Goal: Information Seeking & Learning: Learn about a topic

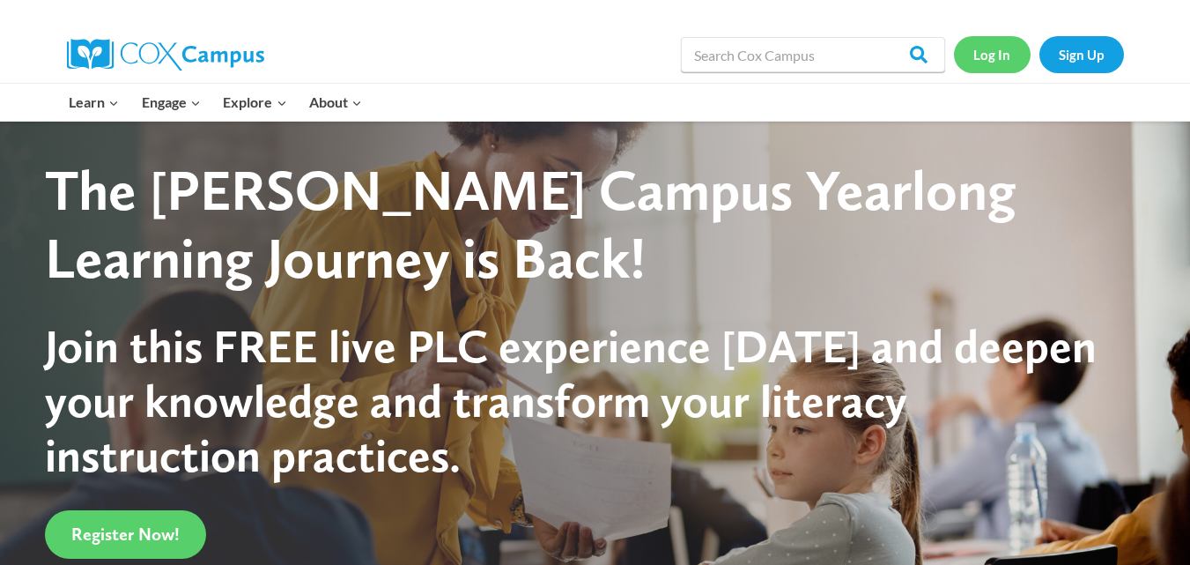
click at [997, 59] on link "Log In" at bounding box center [992, 54] width 77 height 36
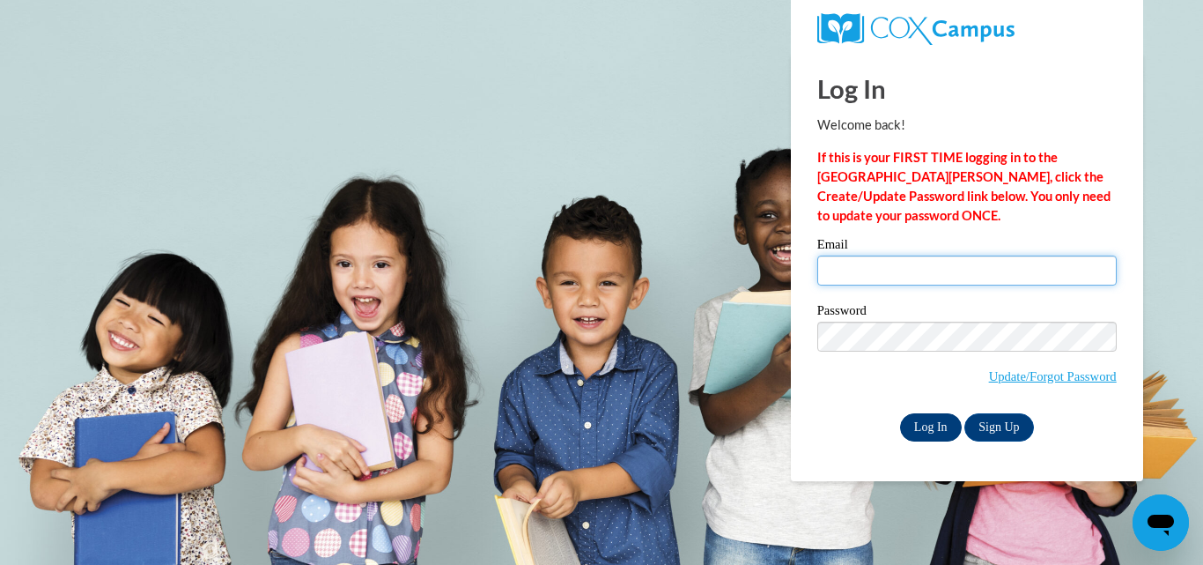
type input "[EMAIL_ADDRESS][DOMAIN_NAME]"
click at [924, 425] on input "Log In" at bounding box center [931, 427] width 62 height 28
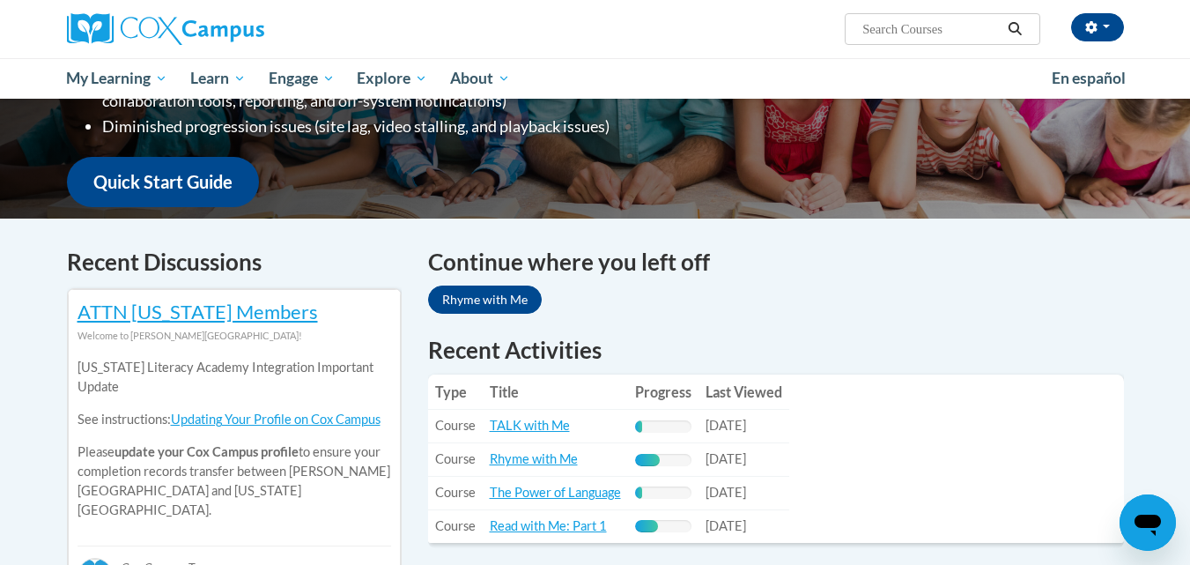
scroll to position [352, 0]
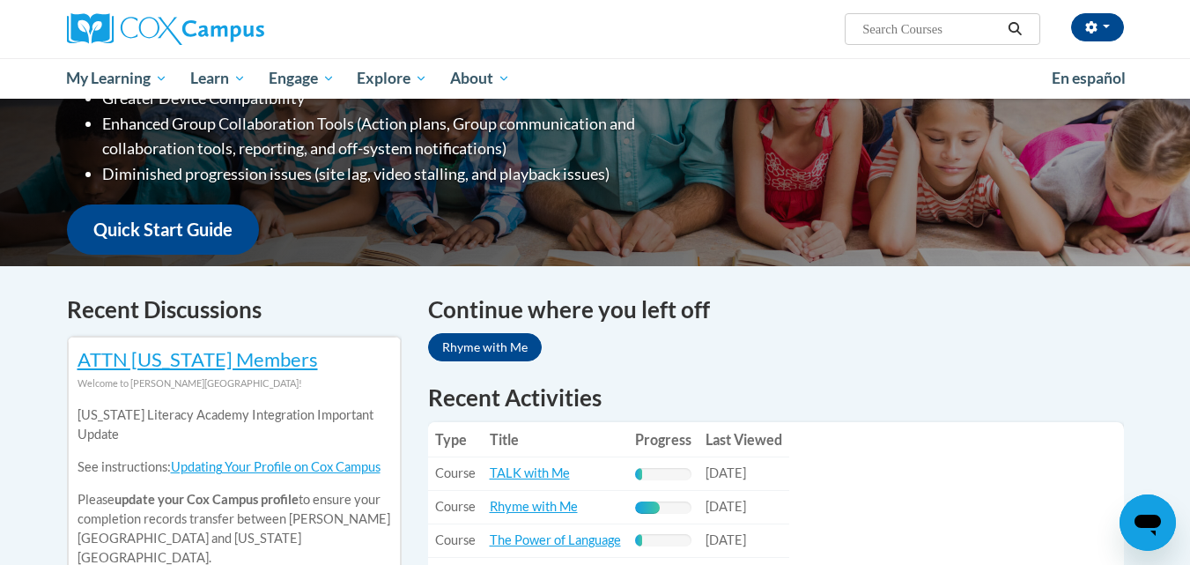
click at [1021, 32] on icon "Search" at bounding box center [1015, 28] width 16 height 13
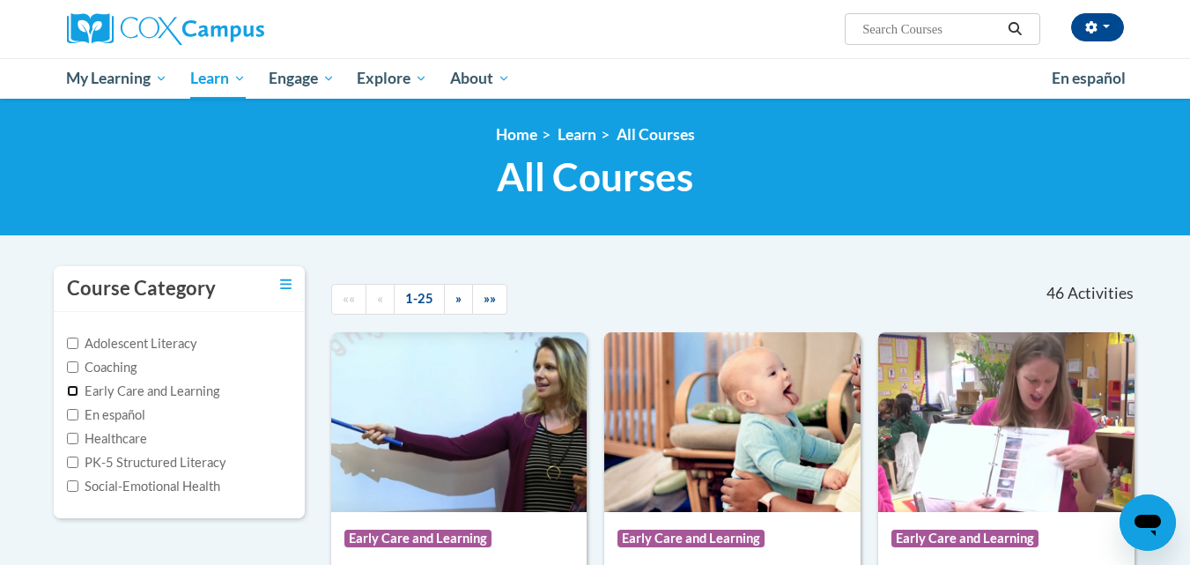
click at [72, 390] on input "Early Care and Learning" at bounding box center [72, 390] width 11 height 11
click at [70, 393] on input "Early Care and Learning" at bounding box center [72, 390] width 11 height 11
click at [73, 387] on input "Early Care and Learning" at bounding box center [72, 390] width 11 height 11
click at [73, 393] on input "Early Care and Learning" at bounding box center [72, 390] width 11 height 11
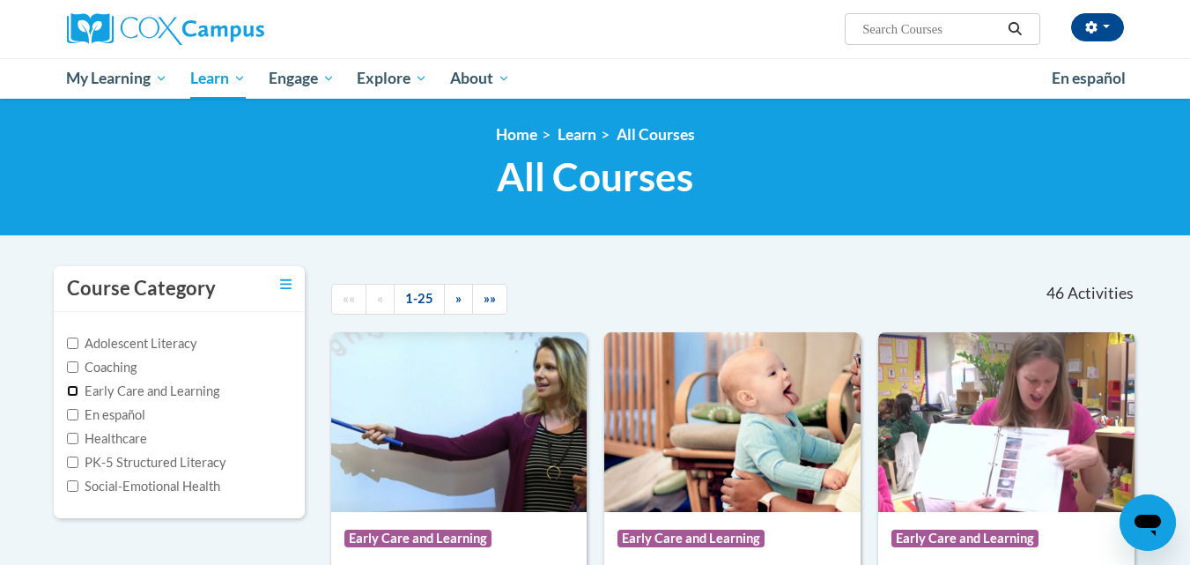
checkbox input "true"
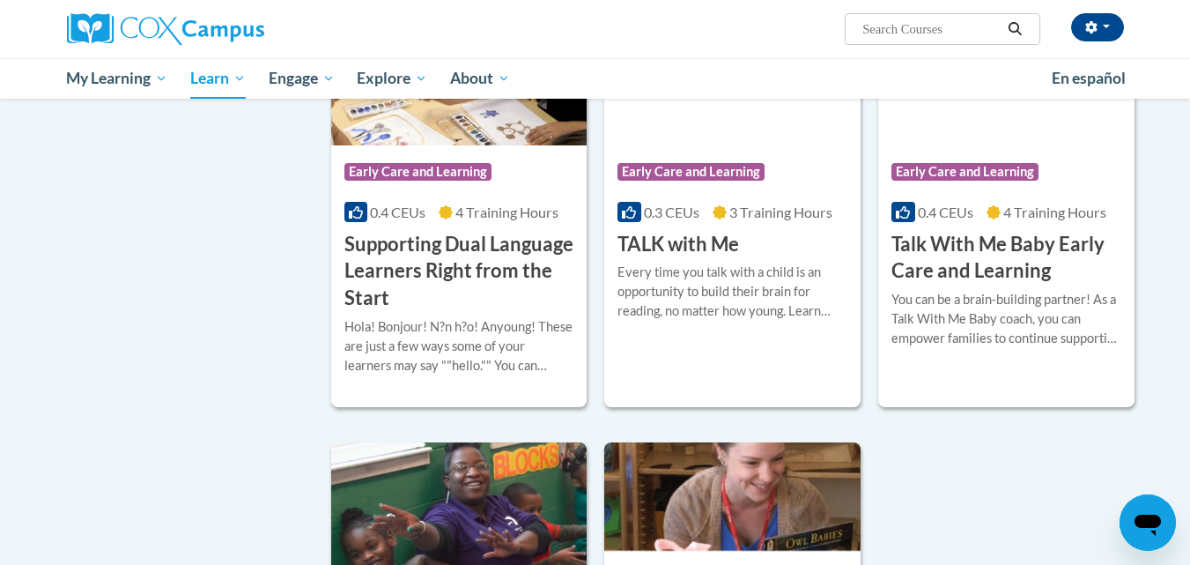
scroll to position [2290, 0]
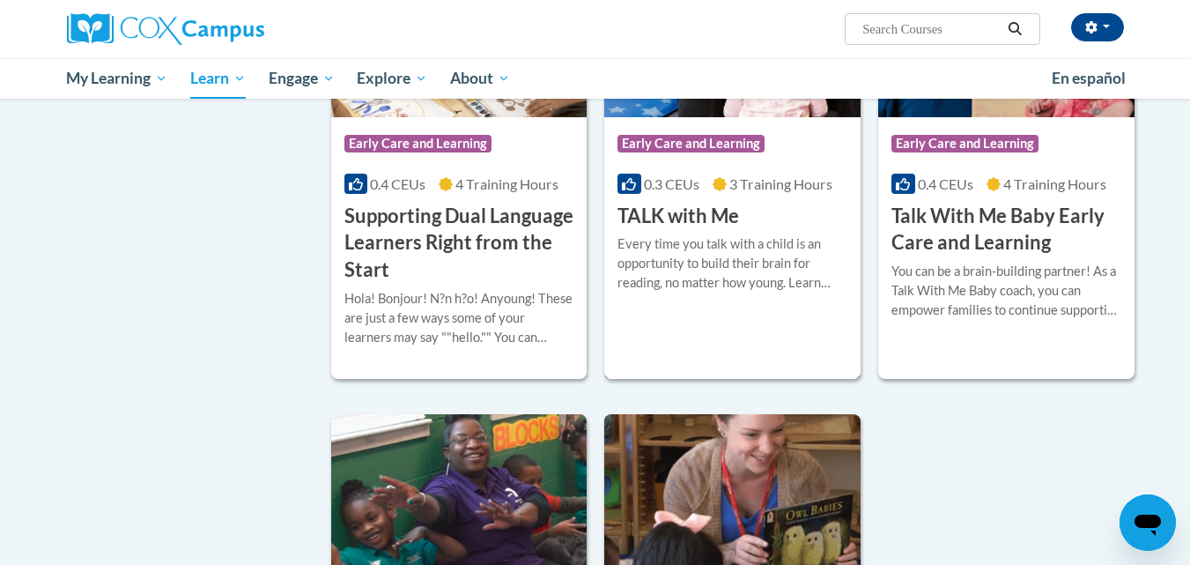
click at [690, 225] on div "Course Category: Early Care and Learning 0.3 CEUs 3 Training Hours COURSE TALK …" at bounding box center [732, 173] width 256 height 113
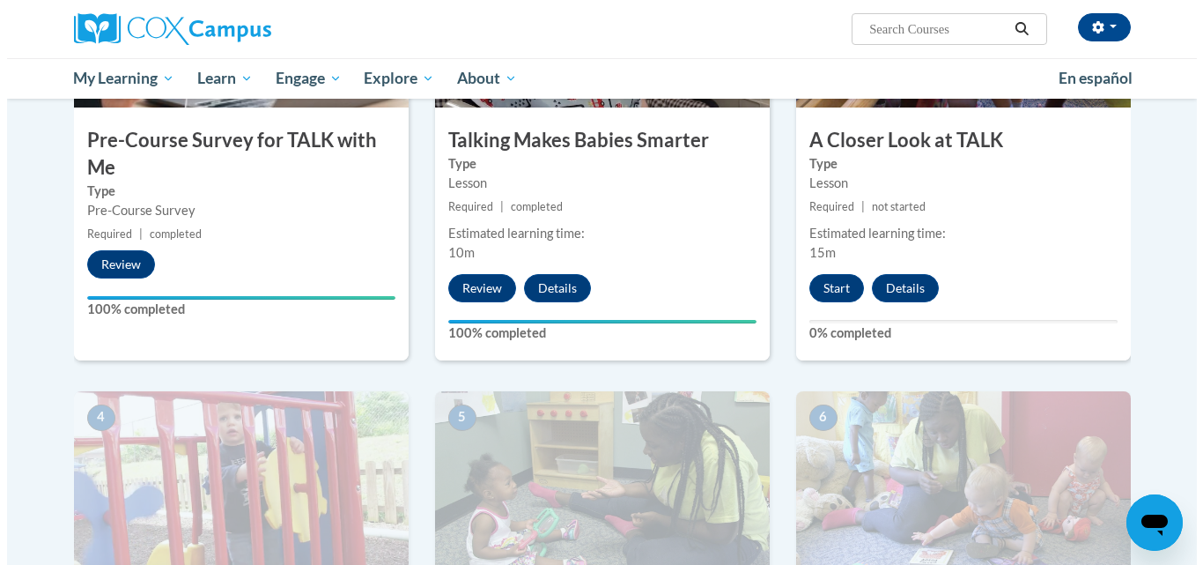
scroll to position [440, 0]
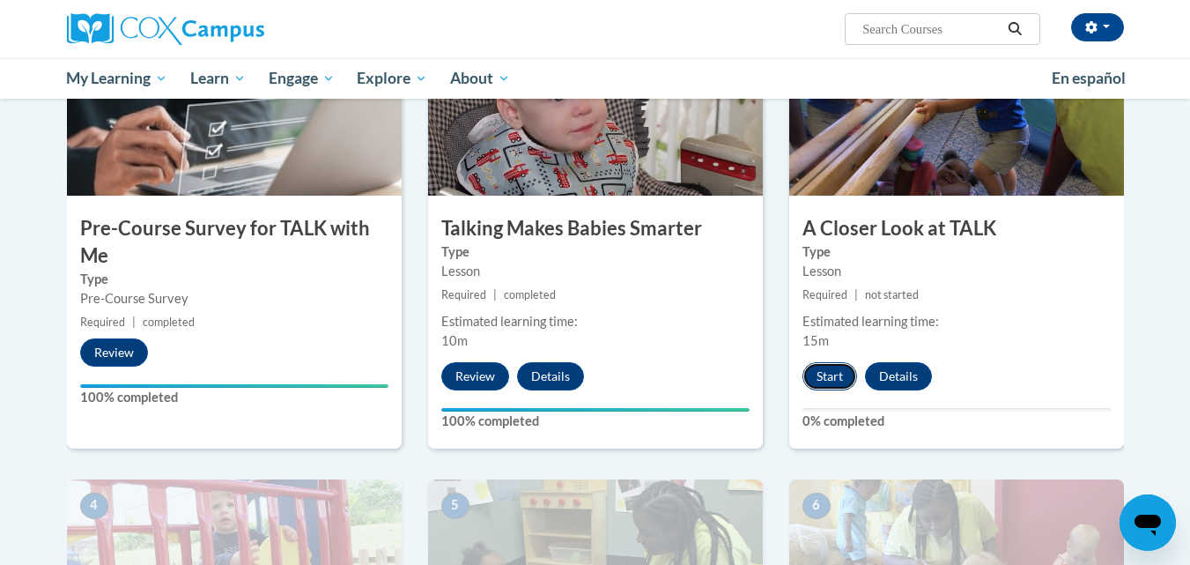
click at [823, 372] on button "Start" at bounding box center [829, 376] width 55 height 28
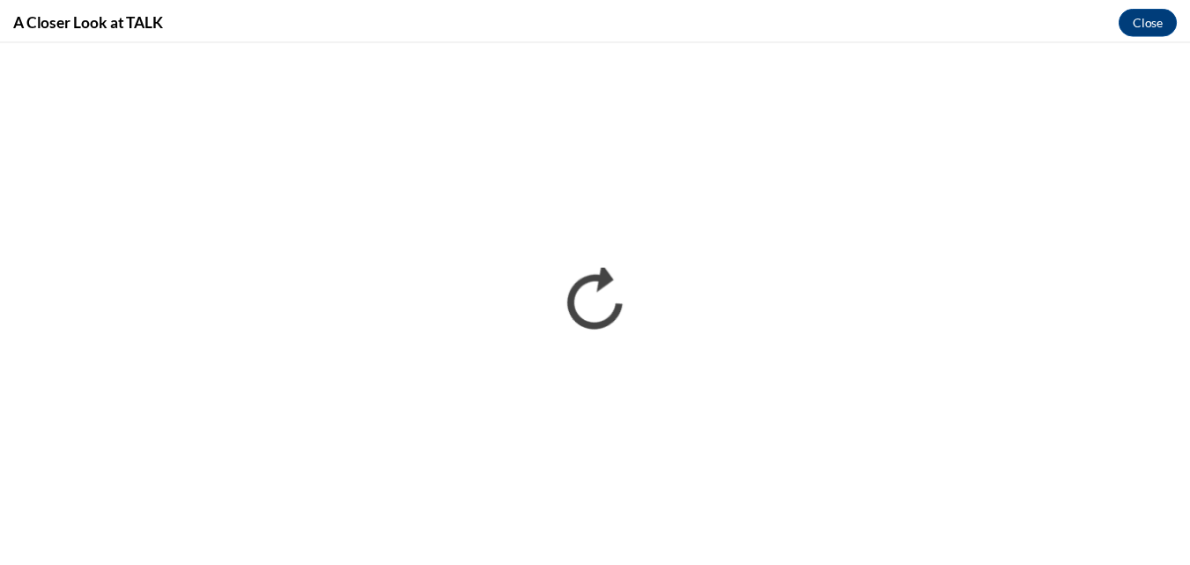
scroll to position [0, 0]
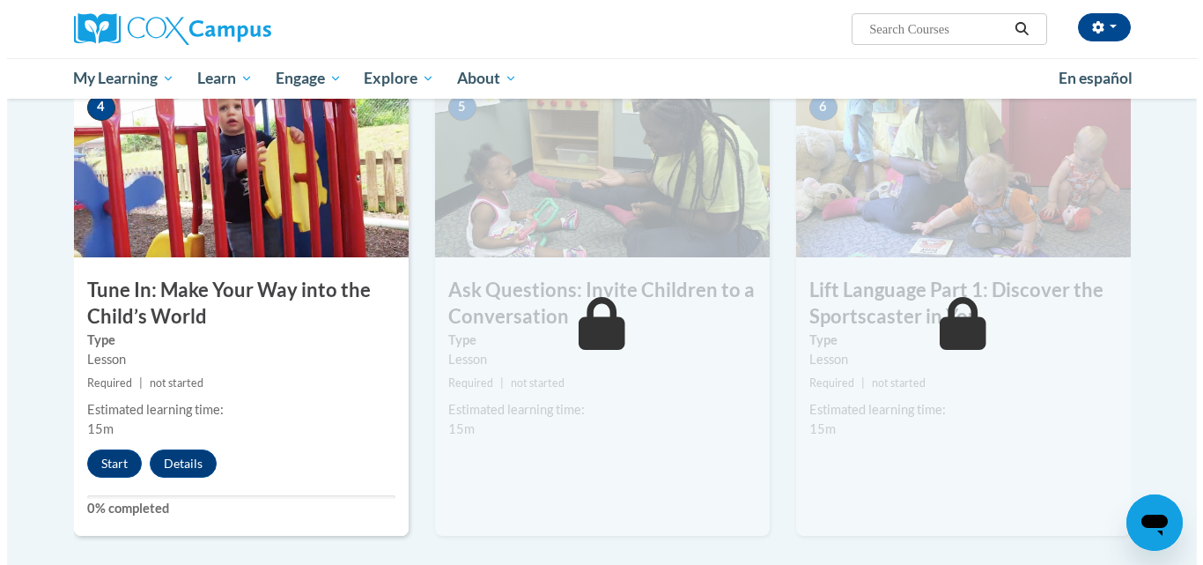
scroll to position [881, 0]
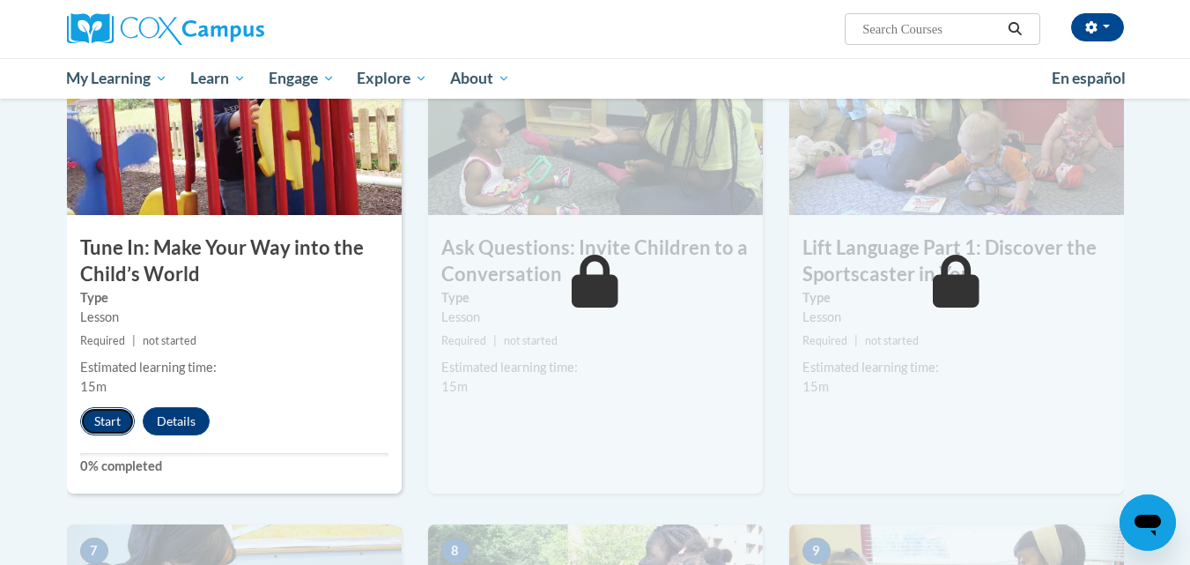
click at [102, 423] on button "Start" at bounding box center [107, 421] width 55 height 28
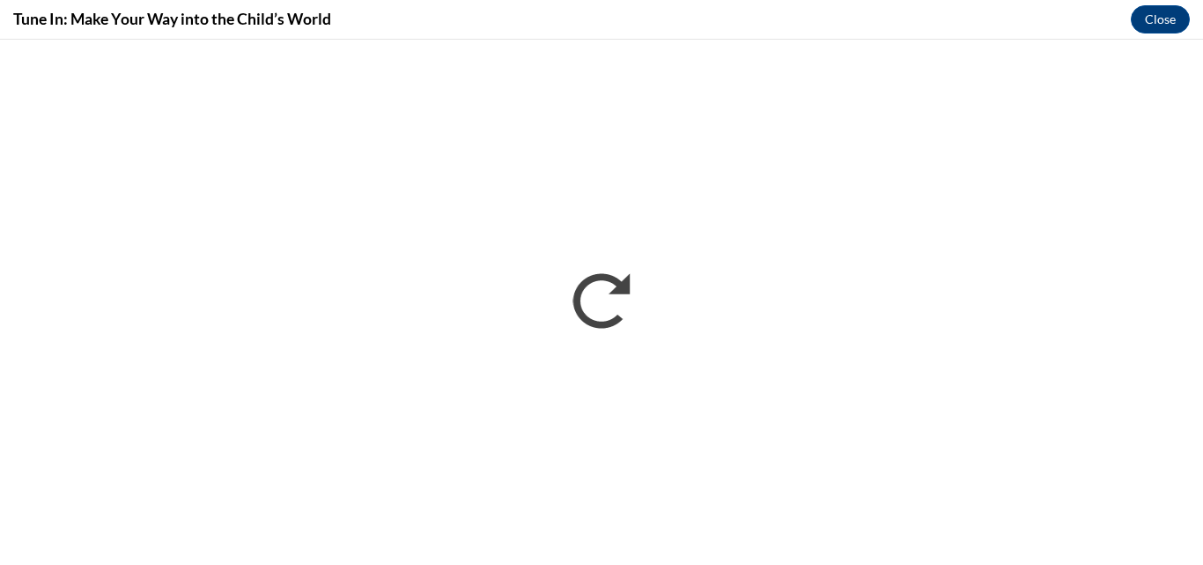
scroll to position [0, 0]
